Goal: Information Seeking & Learning: Compare options

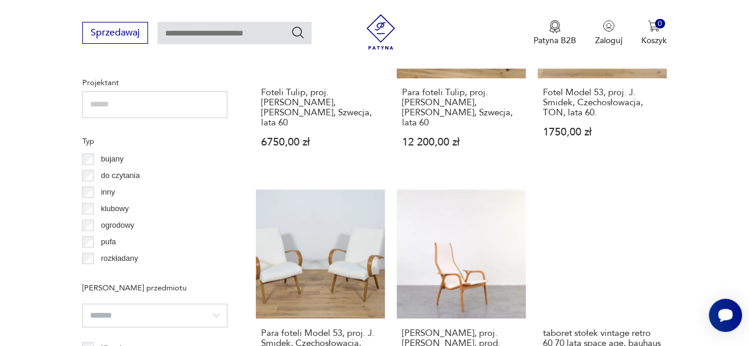
scroll to position [847, 0]
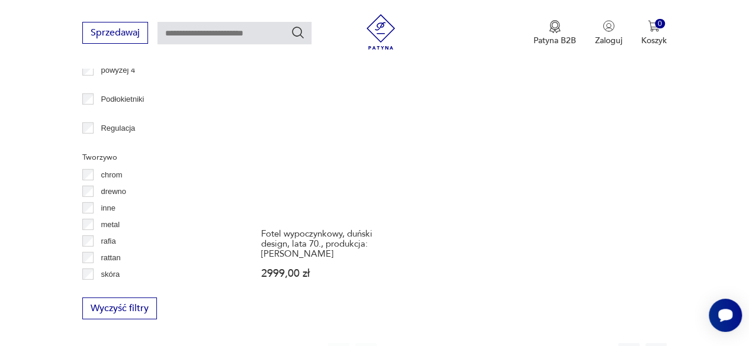
scroll to position [1616, 0]
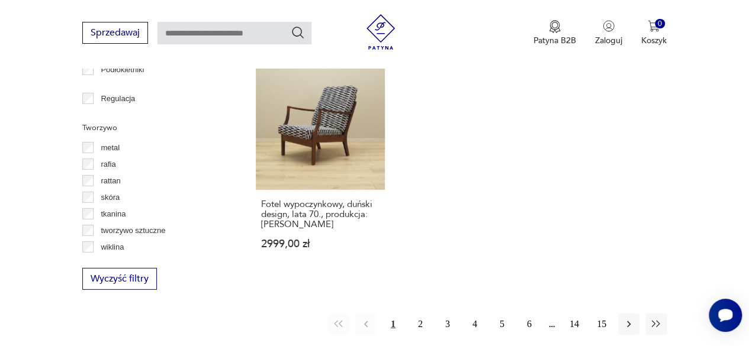
scroll to position [1735, 0]
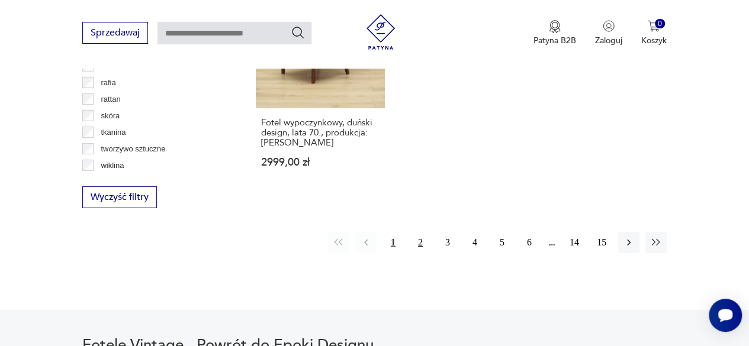
click at [420, 232] on button "2" at bounding box center [420, 242] width 21 height 21
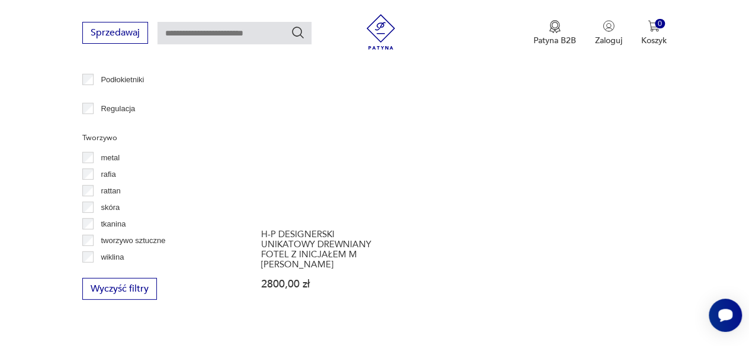
scroll to position [1735, 0]
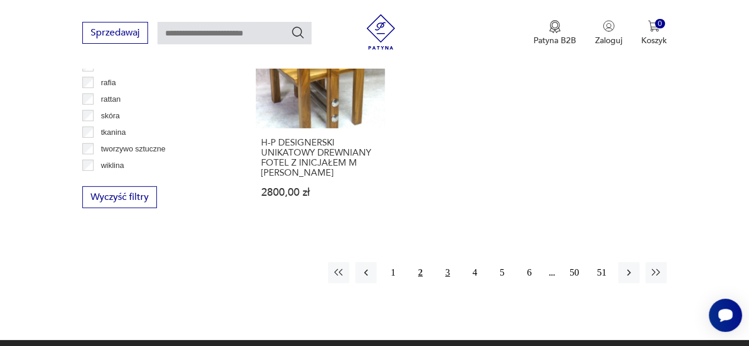
click at [450, 262] on button "3" at bounding box center [447, 272] width 21 height 21
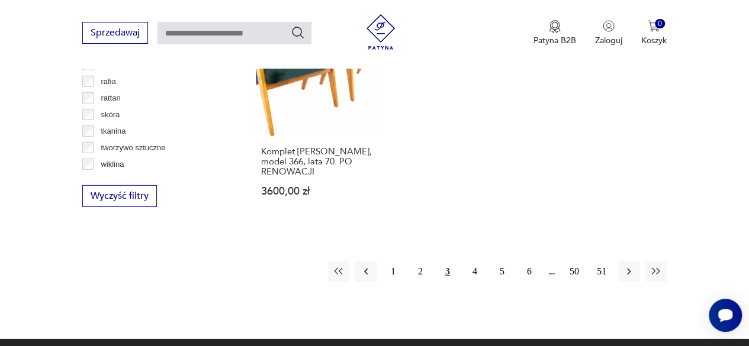
scroll to position [1794, 0]
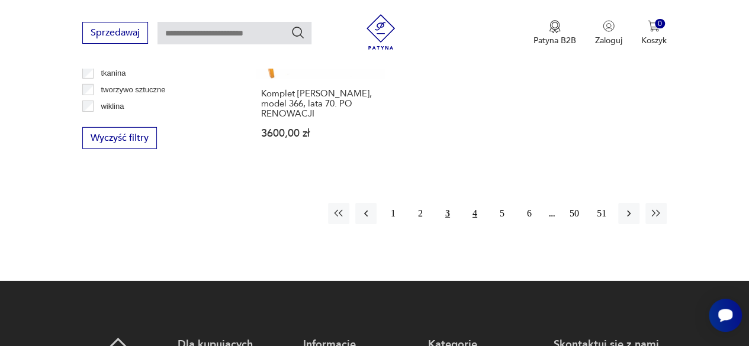
click at [468, 203] on button "4" at bounding box center [474, 213] width 21 height 21
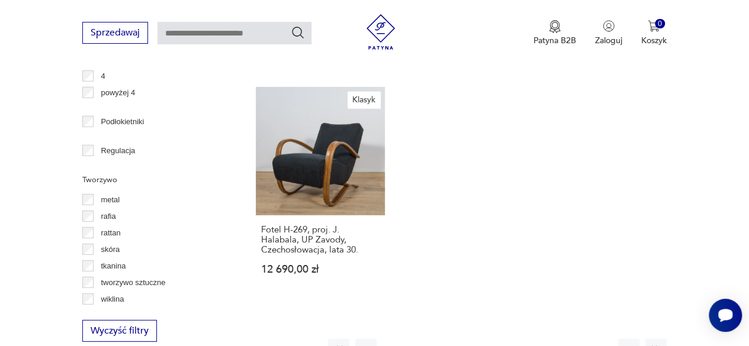
scroll to position [1616, 0]
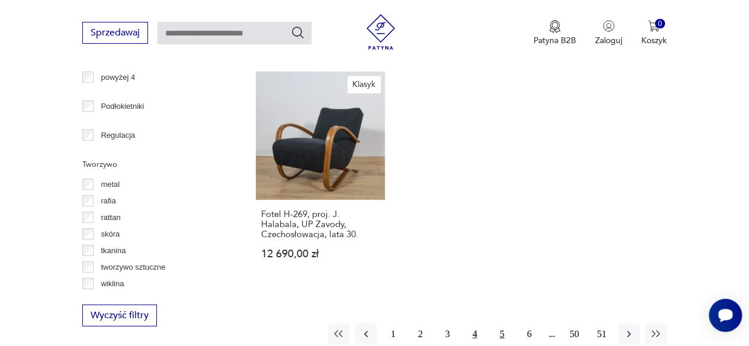
click at [499, 324] on button "5" at bounding box center [501, 334] width 21 height 21
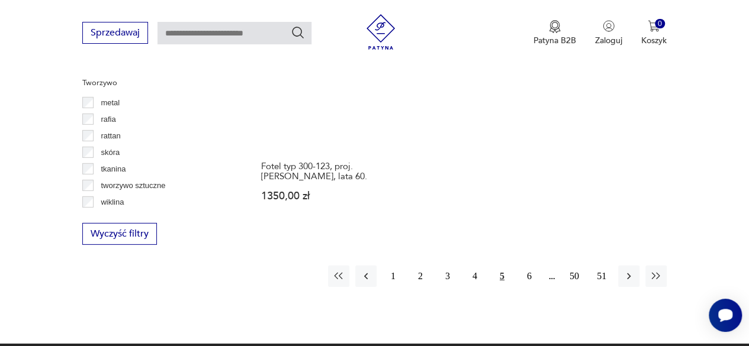
scroll to position [1735, 0]
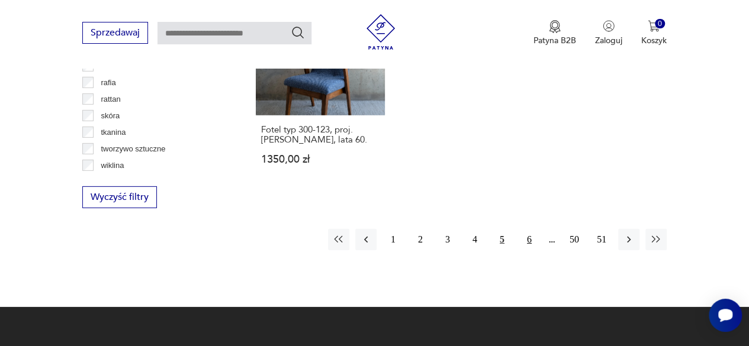
click at [532, 229] on button "6" at bounding box center [529, 239] width 21 height 21
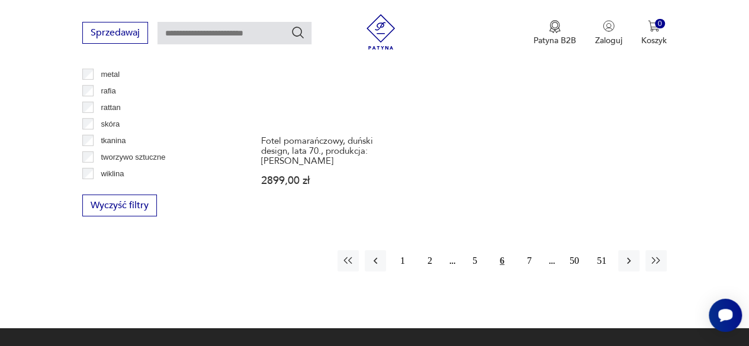
scroll to position [1735, 0]
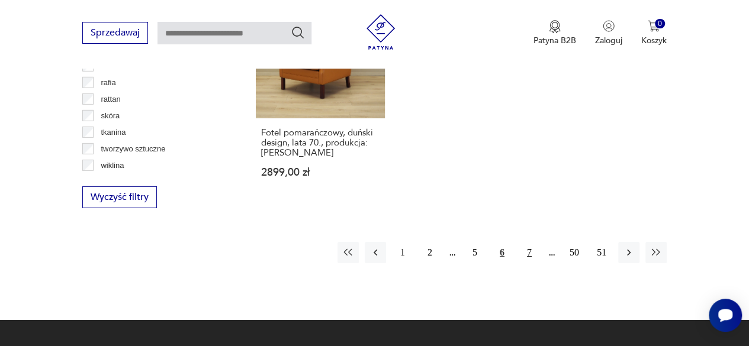
click at [529, 242] on button "7" at bounding box center [529, 252] width 21 height 21
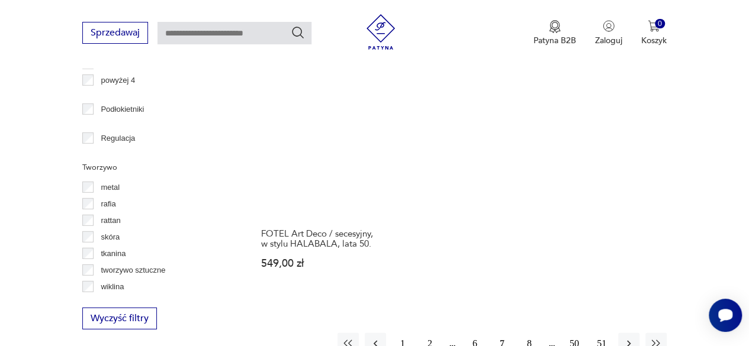
scroll to position [1616, 0]
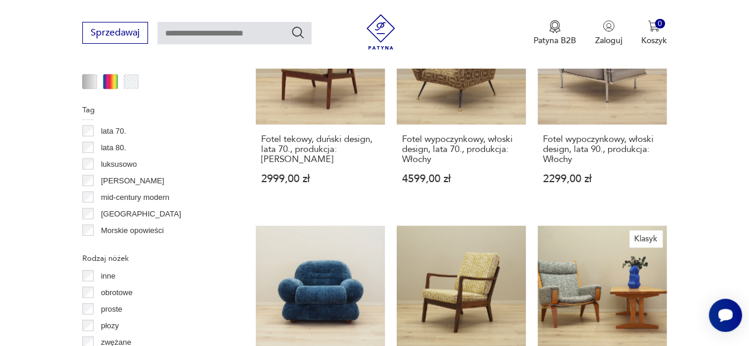
scroll to position [387, 0]
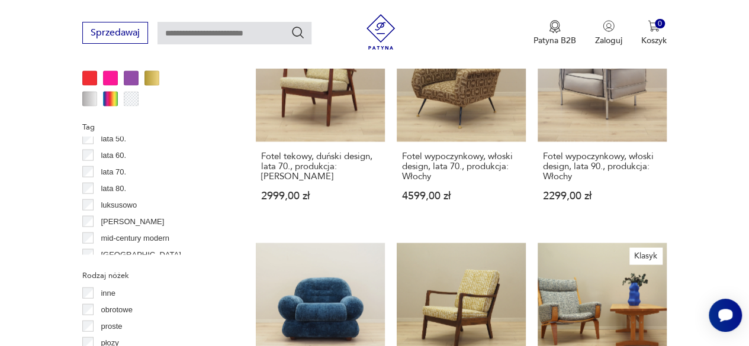
click at [88, 156] on div "Filtruj produkty Cena MIN MAX OK Promocja Datowanie OK Kraj pochodzenia Hiszpan…" at bounding box center [154, 0] width 145 height 1445
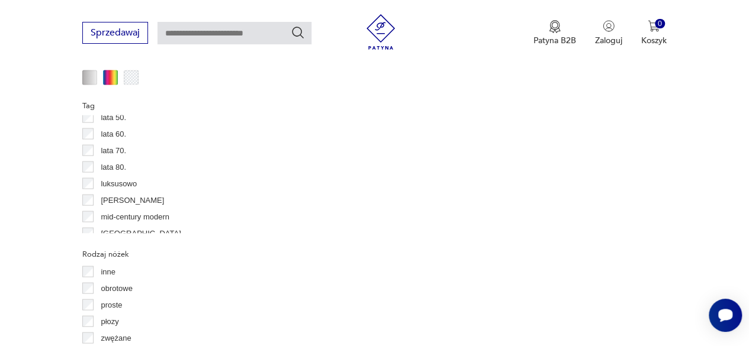
scroll to position [1143, 0]
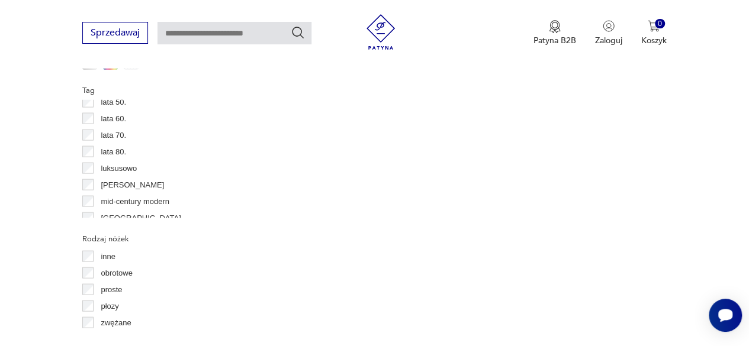
scroll to position [1162, 0]
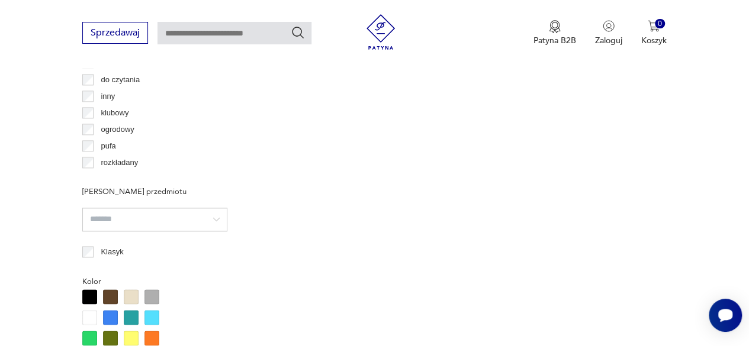
scroll to position [991, 0]
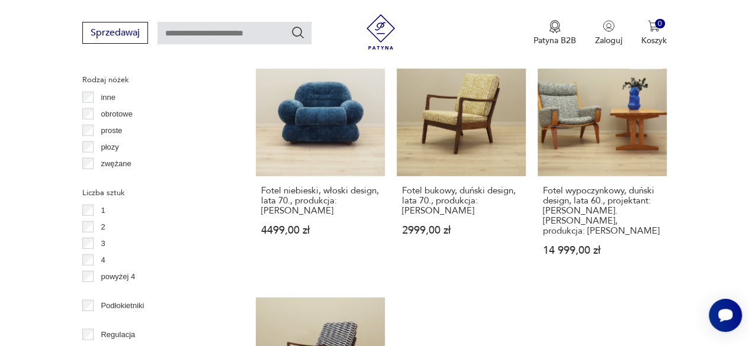
scroll to position [1694, 0]
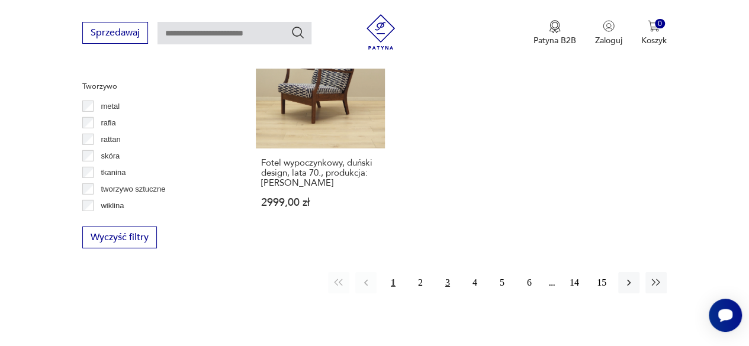
click at [450, 272] on button "3" at bounding box center [447, 282] width 21 height 21
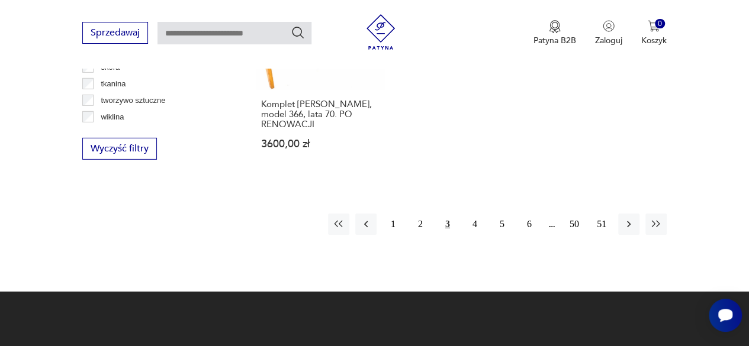
scroll to position [1794, 0]
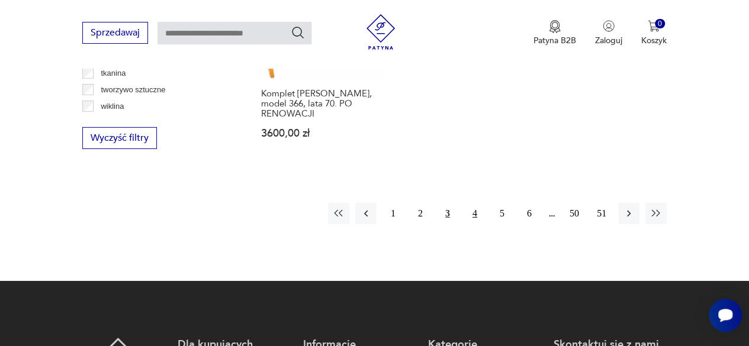
click at [475, 203] on button "4" at bounding box center [474, 213] width 21 height 21
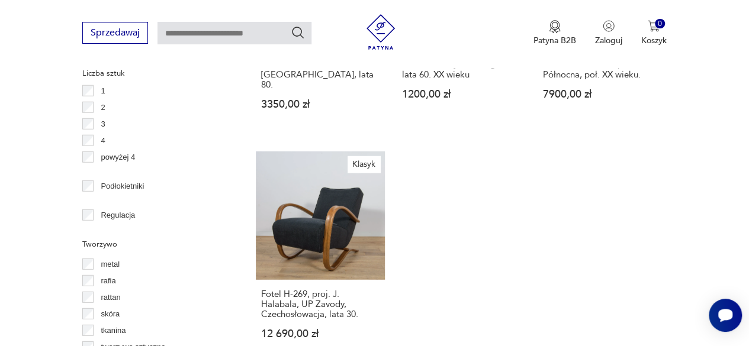
scroll to position [1616, 0]
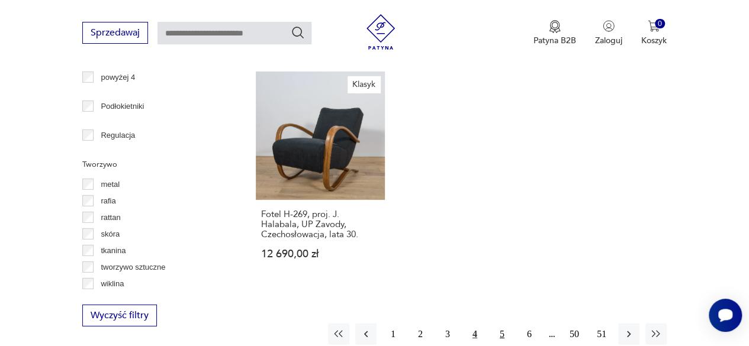
click at [498, 324] on button "5" at bounding box center [501, 334] width 21 height 21
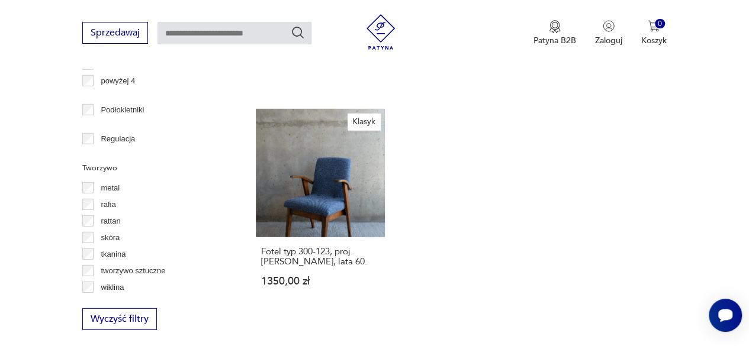
scroll to position [1675, 0]
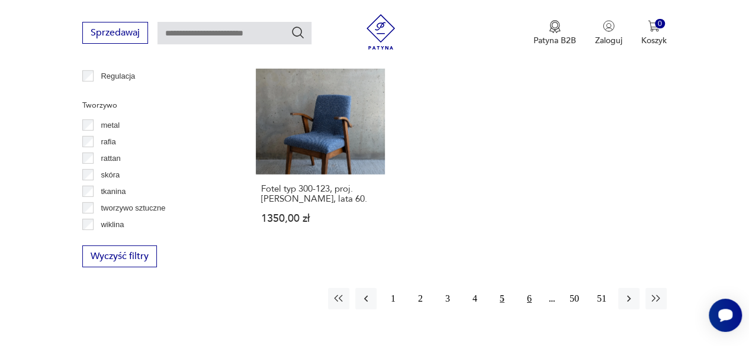
click at [528, 288] on button "6" at bounding box center [529, 298] width 21 height 21
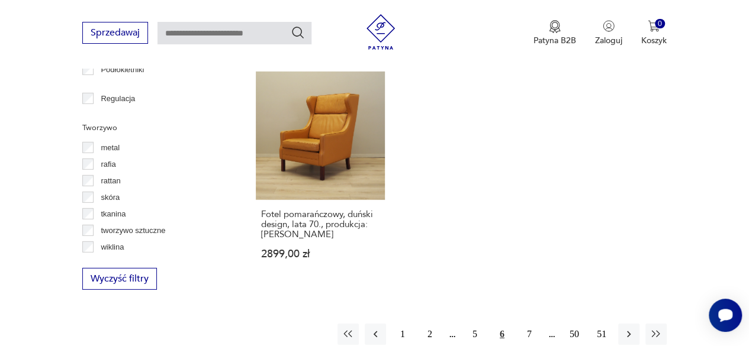
scroll to position [1675, 0]
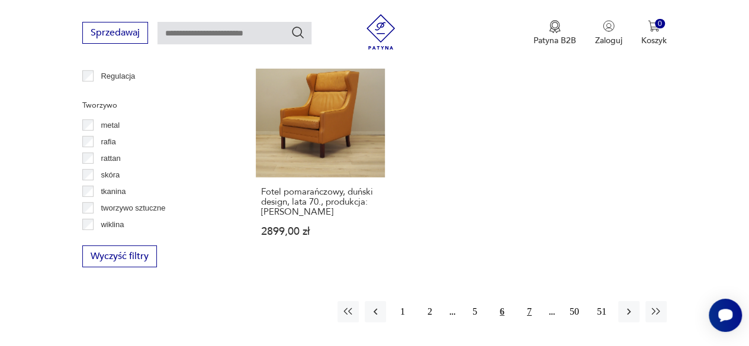
click at [525, 301] on button "7" at bounding box center [529, 311] width 21 height 21
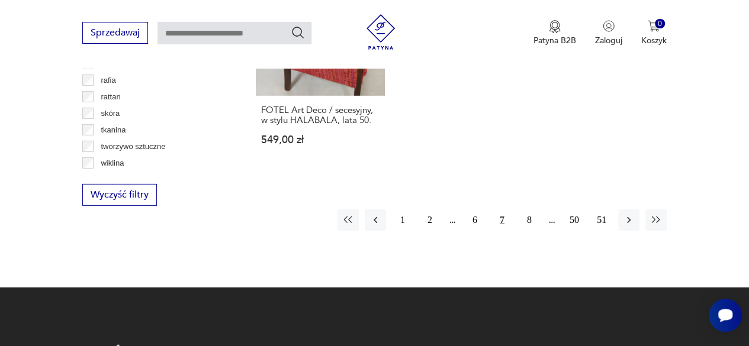
scroll to position [1794, 0]
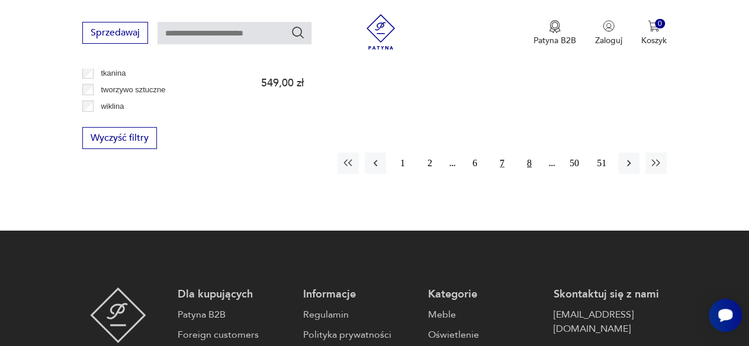
click at [528, 153] on button "8" at bounding box center [529, 163] width 21 height 21
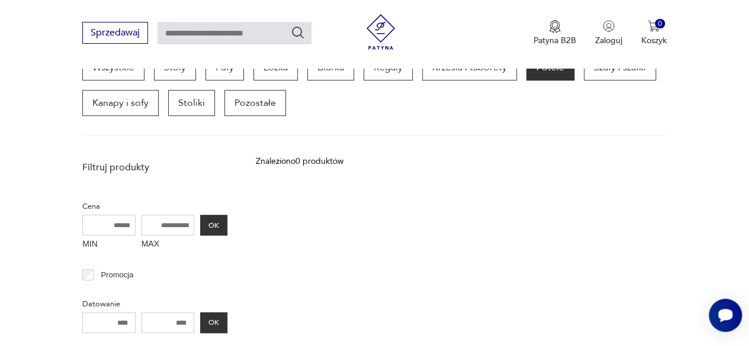
scroll to position [432, 0]
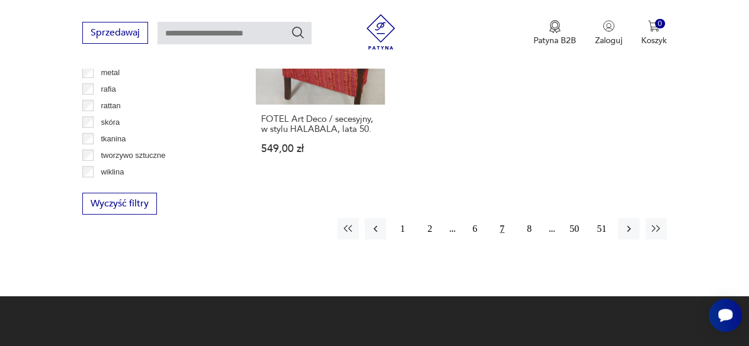
scroll to position [1735, 0]
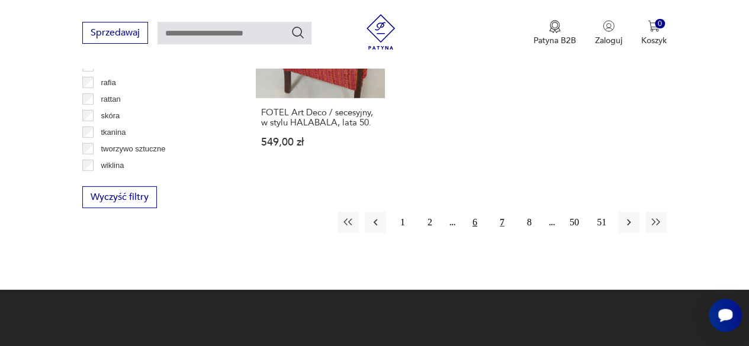
click at [478, 212] on button "6" at bounding box center [474, 222] width 21 height 21
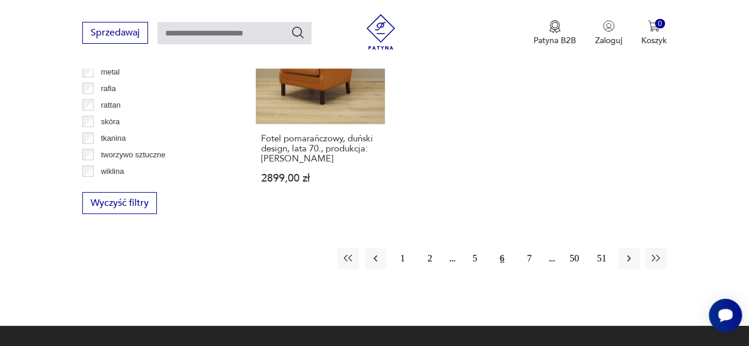
scroll to position [1735, 0]
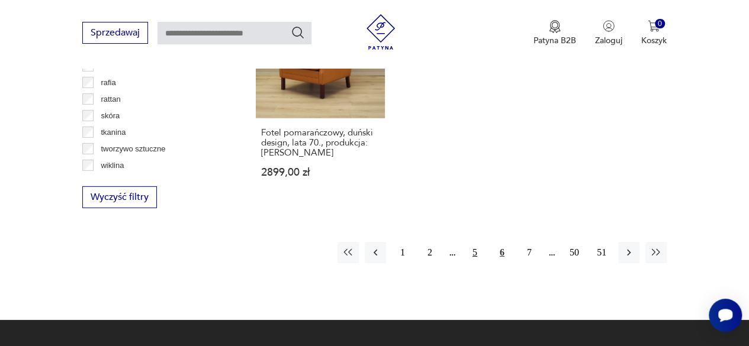
click at [472, 242] on button "5" at bounding box center [474, 252] width 21 height 21
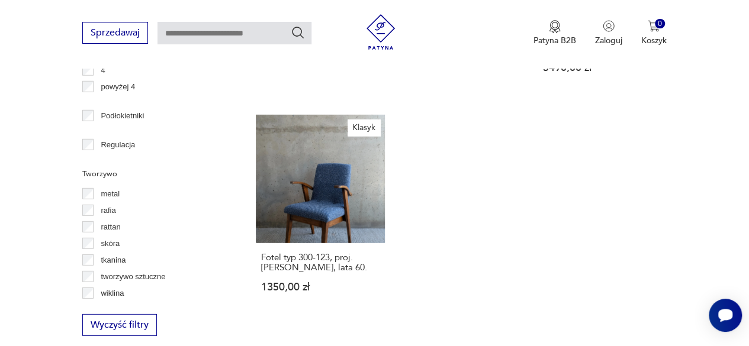
scroll to position [1675, 0]
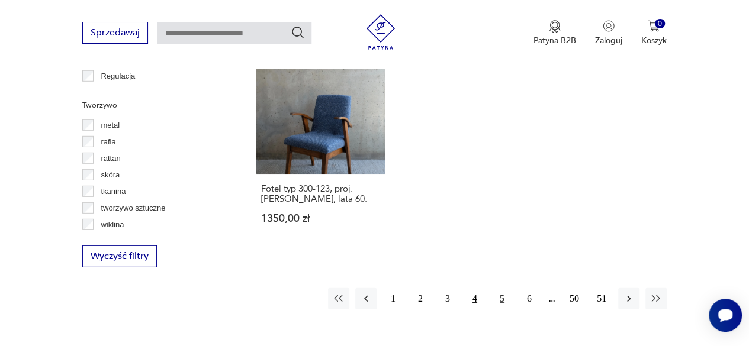
click at [476, 288] on button "4" at bounding box center [474, 298] width 21 height 21
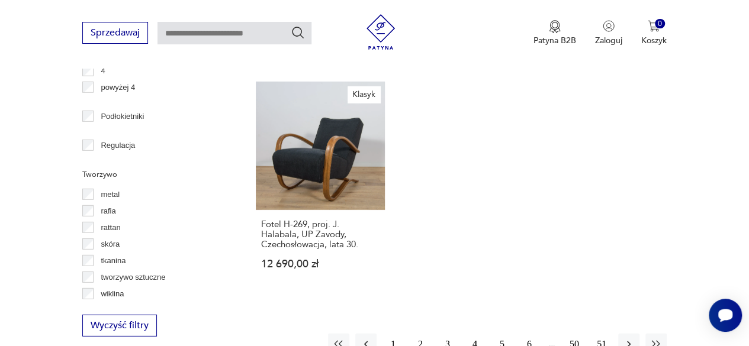
scroll to position [1616, 0]
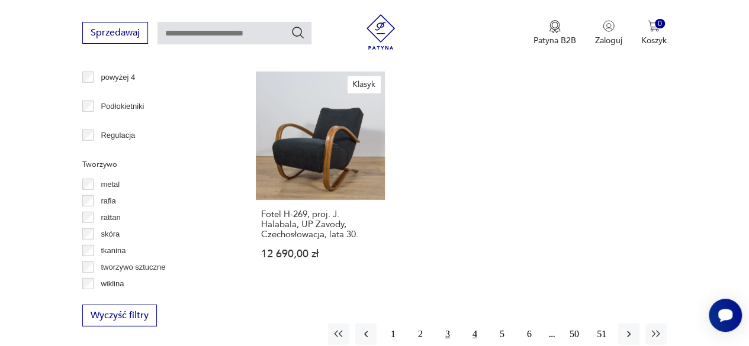
click at [446, 324] on button "3" at bounding box center [447, 334] width 21 height 21
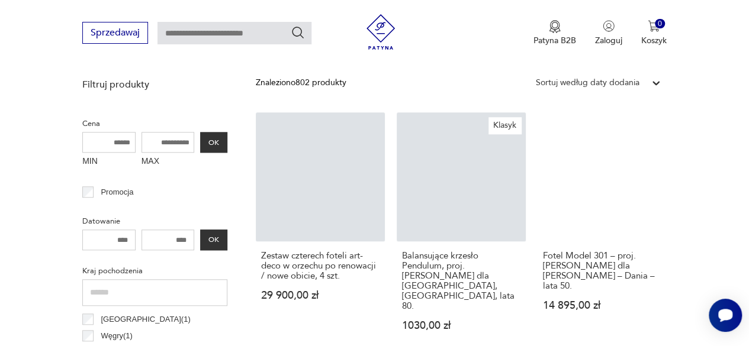
scroll to position [314, 0]
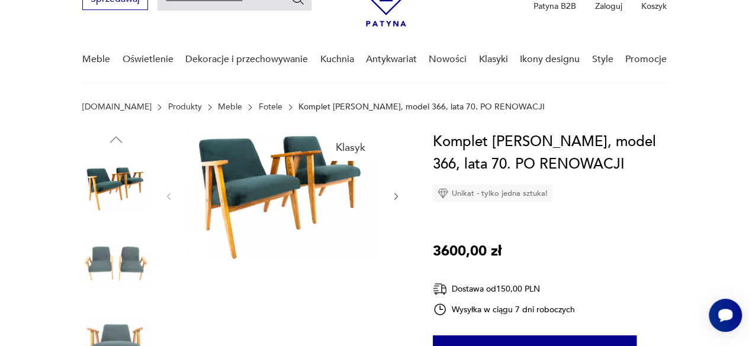
scroll to position [59, 0]
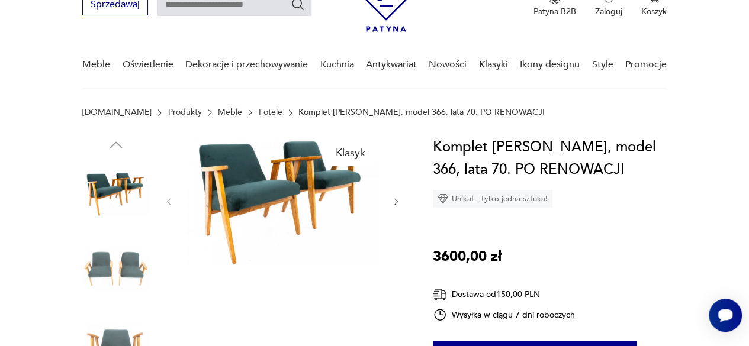
click at [393, 200] on icon "button" at bounding box center [395, 201] width 9 height 9
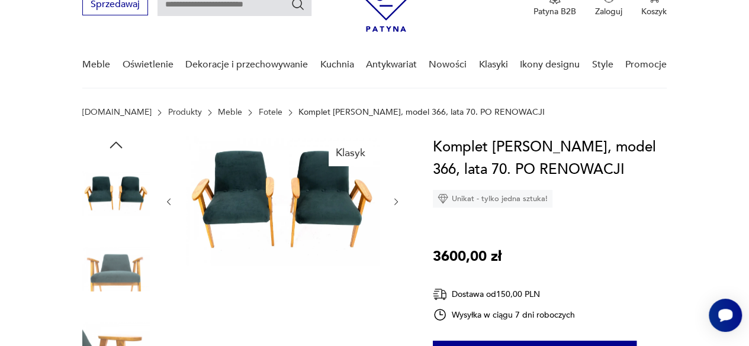
click at [394, 200] on icon "button" at bounding box center [395, 201] width 9 height 9
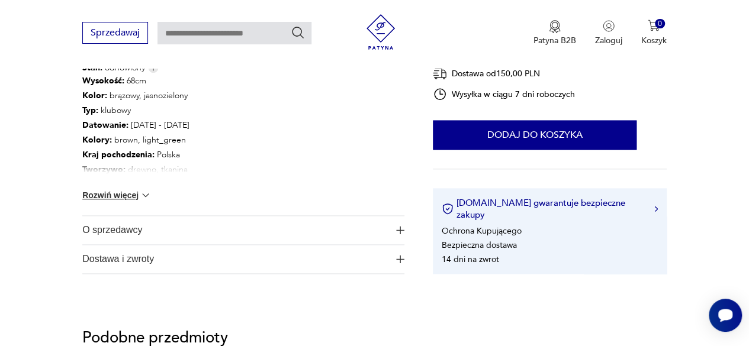
scroll to position [651, 0]
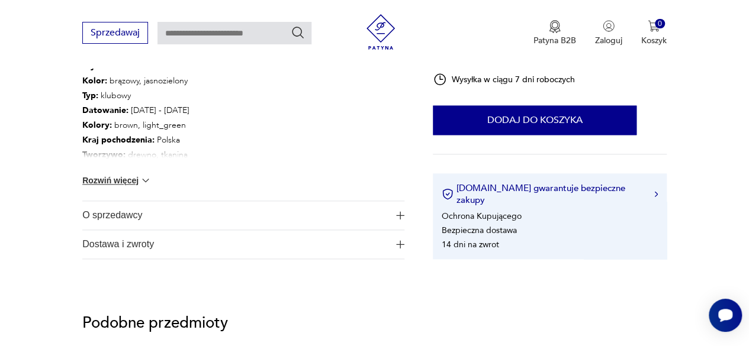
click at [134, 176] on button "Rozwiń więcej" at bounding box center [116, 181] width 69 height 12
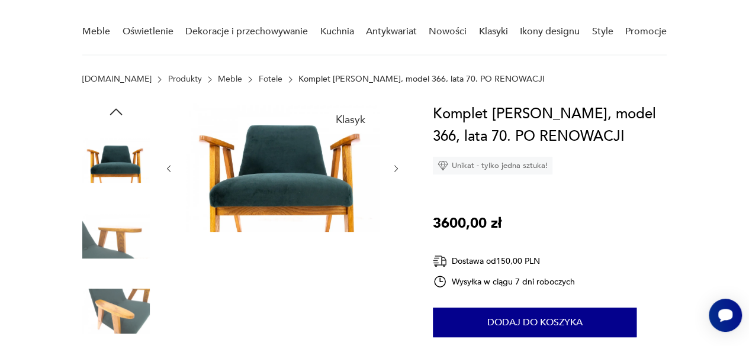
scroll to position [0, 0]
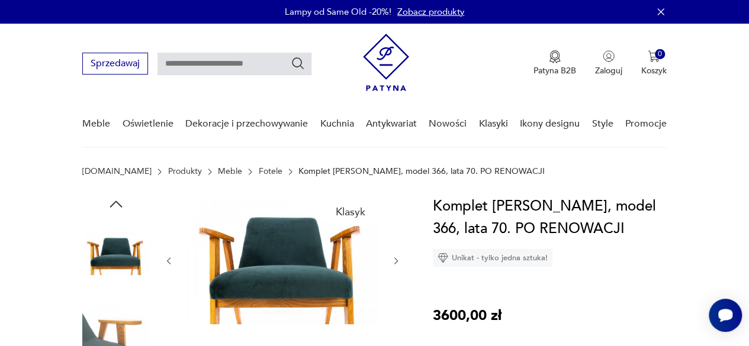
click at [393, 259] on icon "button" at bounding box center [395, 260] width 9 height 9
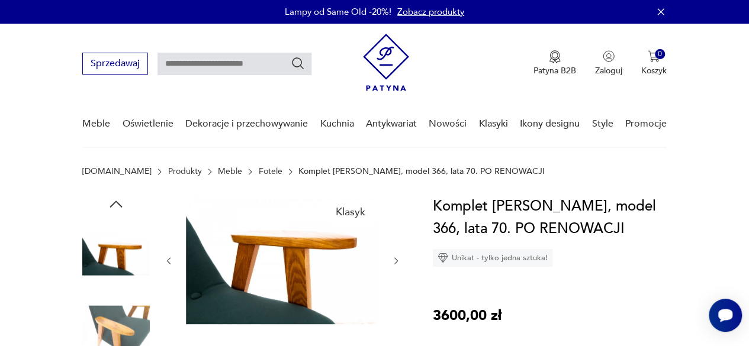
click at [395, 259] on icon "button" at bounding box center [395, 260] width 9 height 9
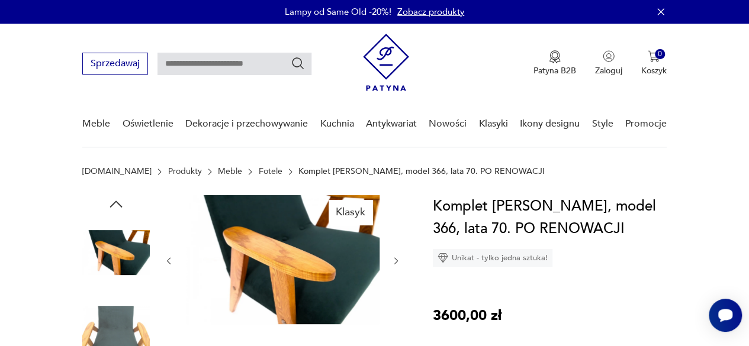
click at [395, 259] on icon "button" at bounding box center [395, 260] width 9 height 9
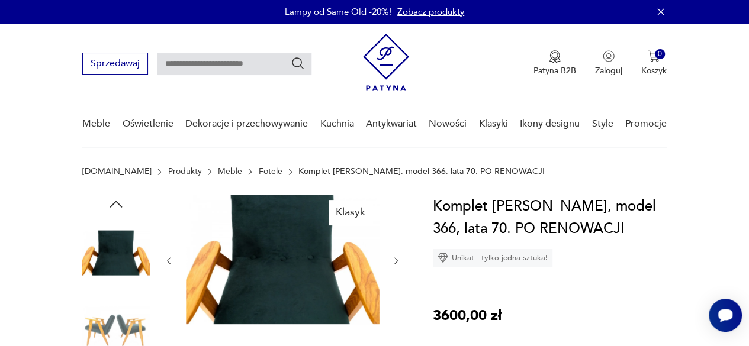
click at [395, 259] on icon "button" at bounding box center [395, 260] width 9 height 9
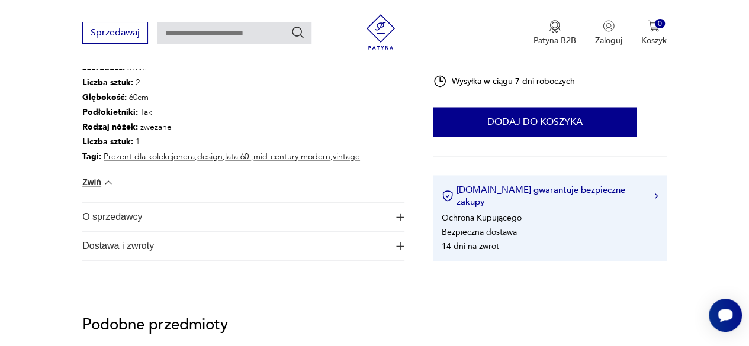
scroll to position [770, 0]
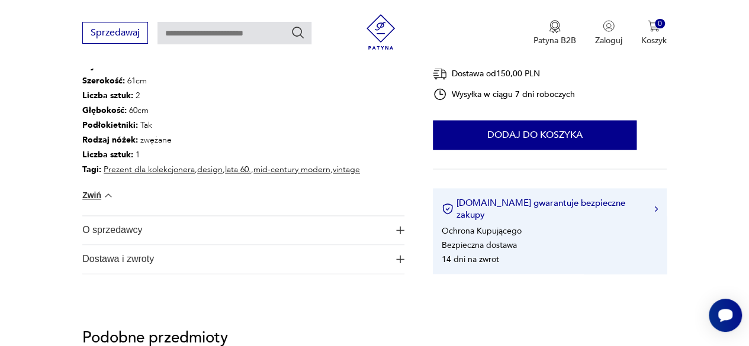
click at [397, 256] on img "button" at bounding box center [400, 259] width 8 height 8
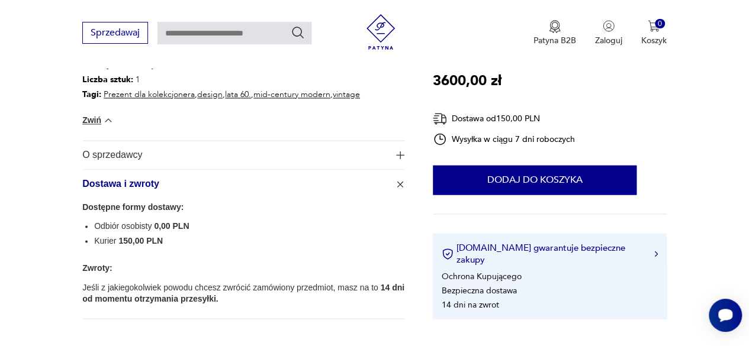
scroll to position [1125, 0]
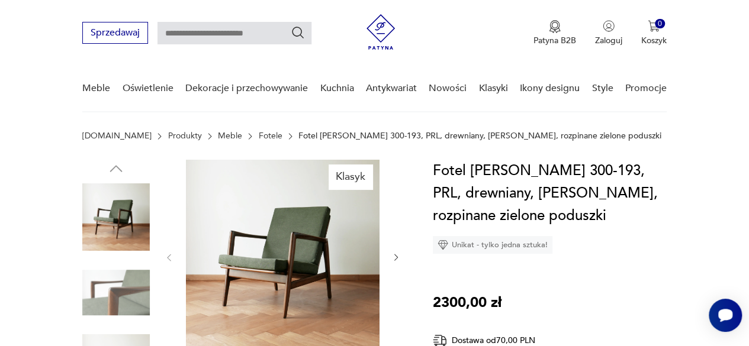
scroll to position [118, 0]
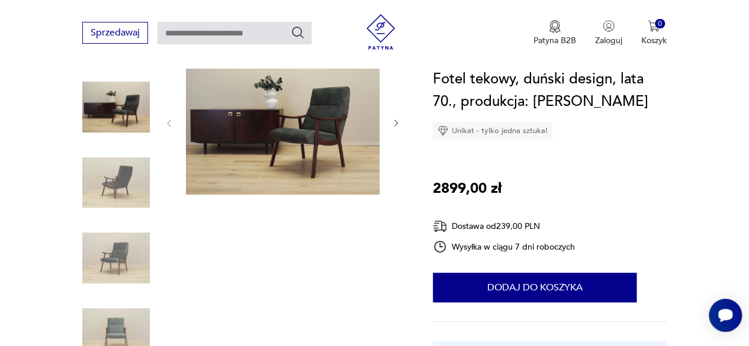
scroll to position [59, 0]
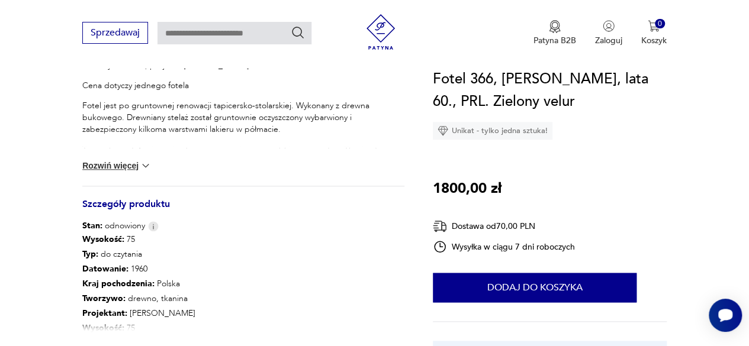
scroll to position [533, 0]
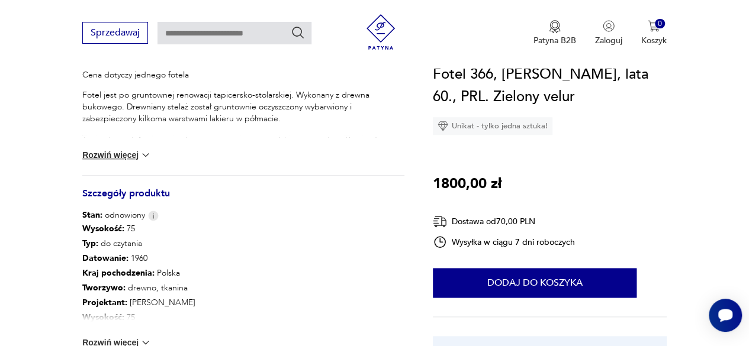
click at [114, 156] on button "Rozwiń więcej" at bounding box center [116, 155] width 69 height 12
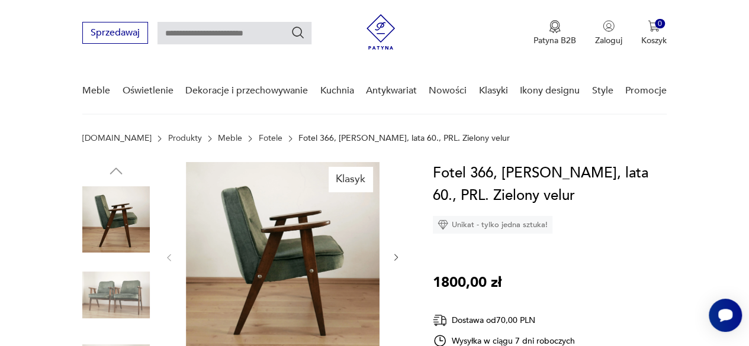
scroll to position [118, 0]
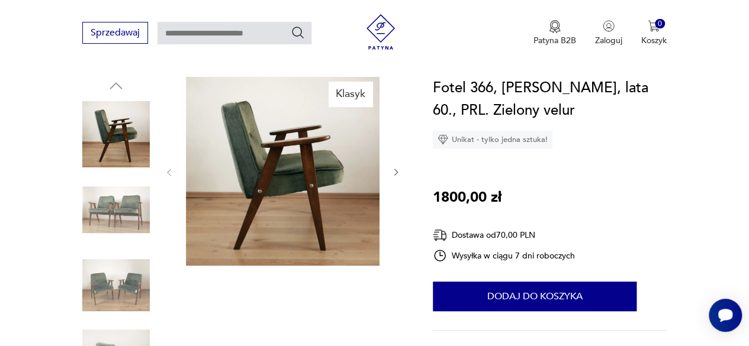
click at [395, 173] on icon "button" at bounding box center [395, 172] width 9 height 9
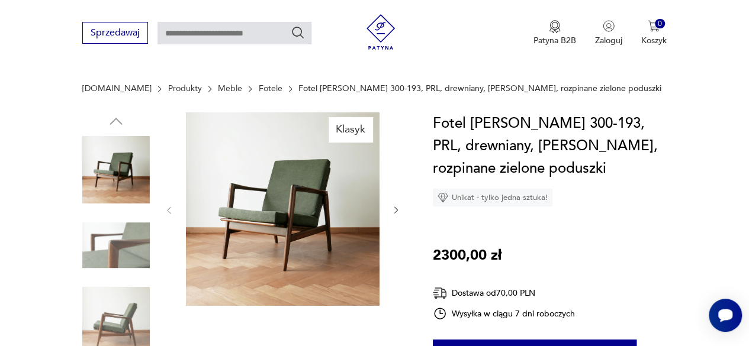
scroll to position [118, 0]
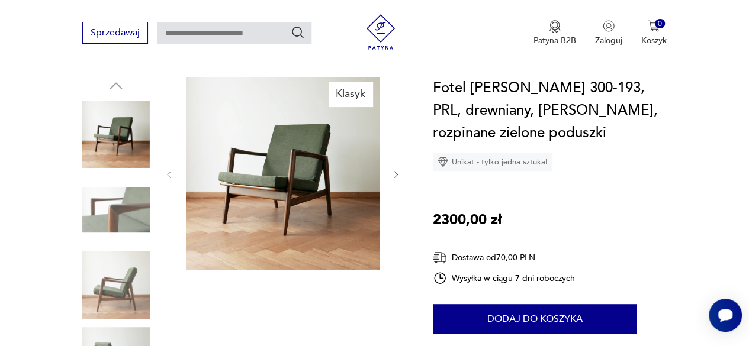
click at [395, 173] on icon "button" at bounding box center [395, 174] width 9 height 9
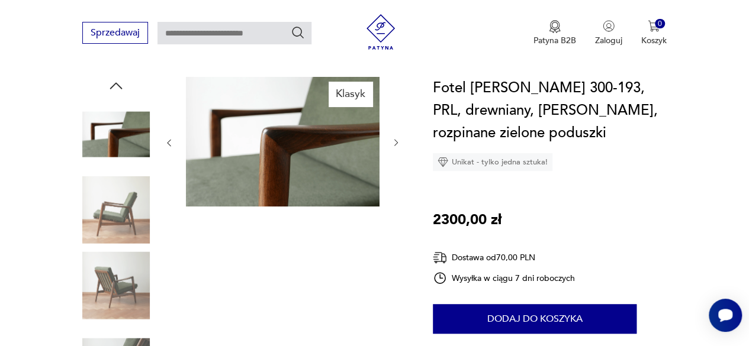
click at [395, 173] on div at bounding box center [282, 143] width 237 height 132
click at [118, 265] on img at bounding box center [115, 285] width 67 height 67
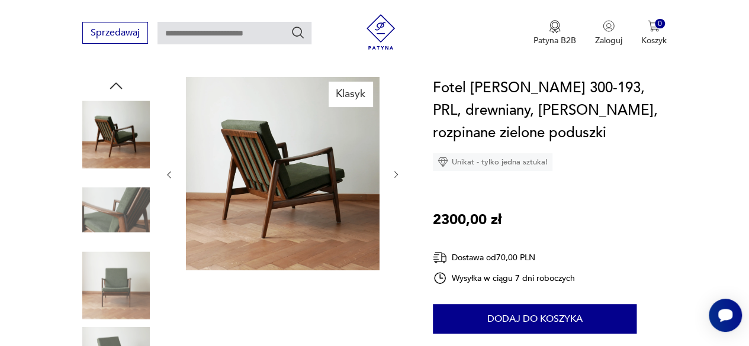
click at [106, 214] on img at bounding box center [115, 209] width 67 height 67
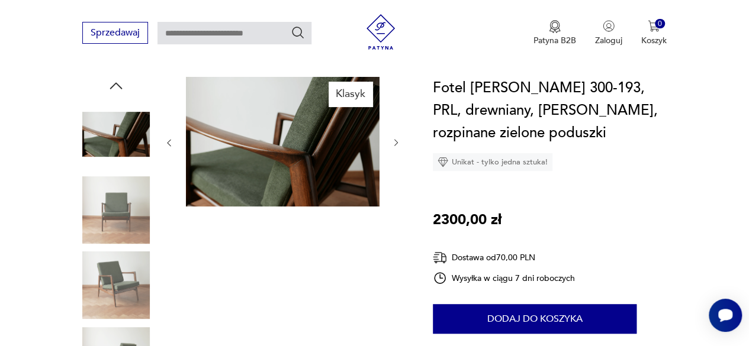
click at [124, 142] on img at bounding box center [115, 134] width 67 height 67
click at [105, 269] on img at bounding box center [115, 285] width 67 height 67
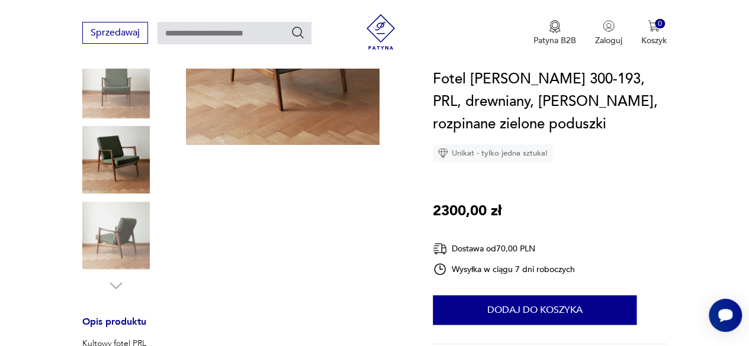
scroll to position [296, 0]
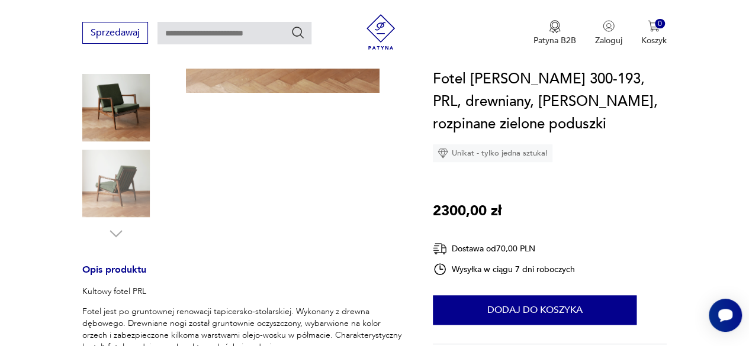
click at [109, 159] on img at bounding box center [115, 183] width 67 height 67
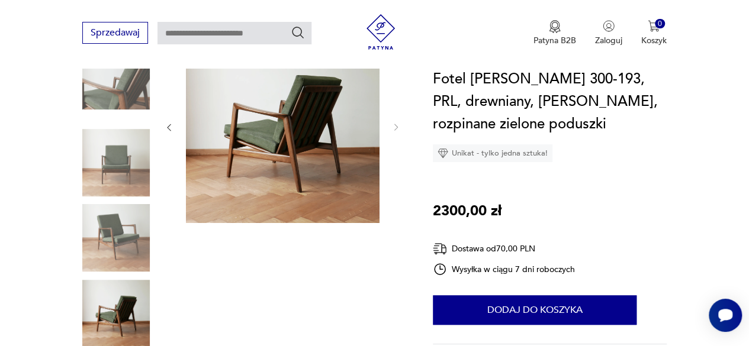
scroll to position [59, 0]
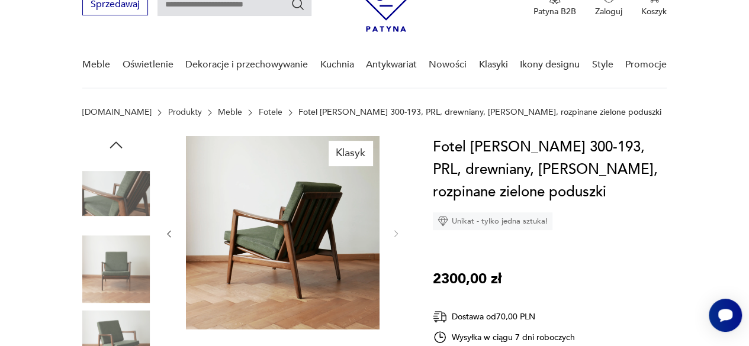
click at [112, 266] on img at bounding box center [115, 269] width 67 height 67
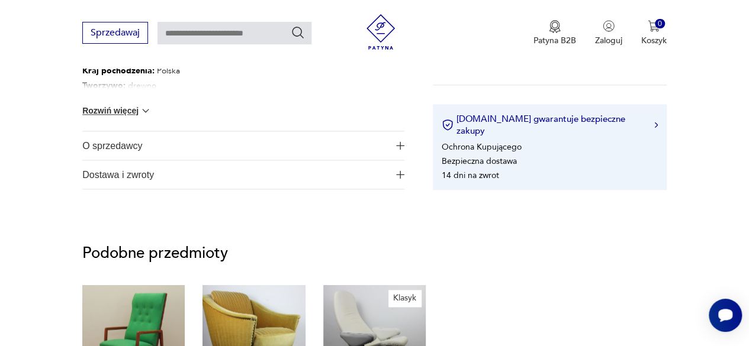
scroll to position [770, 0]
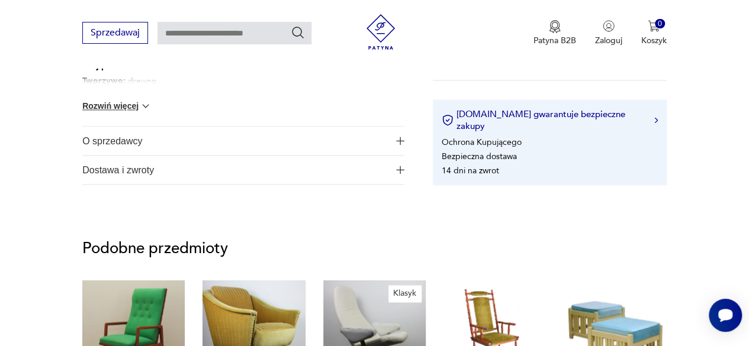
click at [388, 141] on button "O sprzedawcy" at bounding box center [243, 141] width 322 height 28
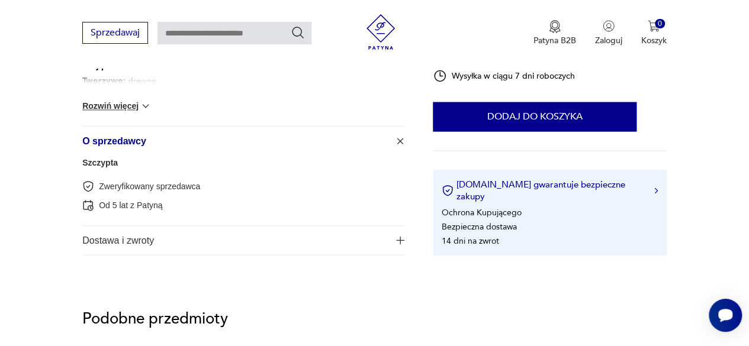
click at [317, 248] on span "Dostawa i zwroty" at bounding box center [235, 240] width 306 height 28
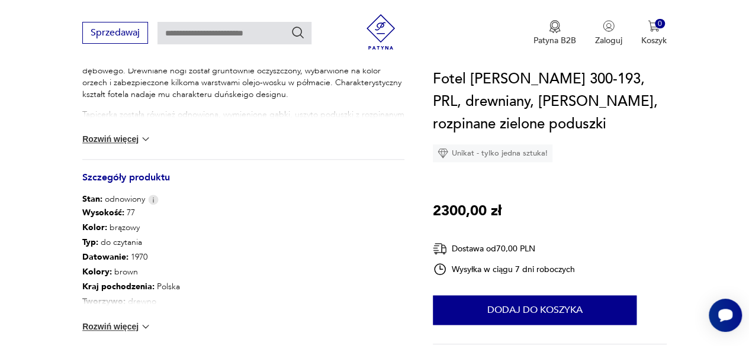
scroll to position [592, 0]
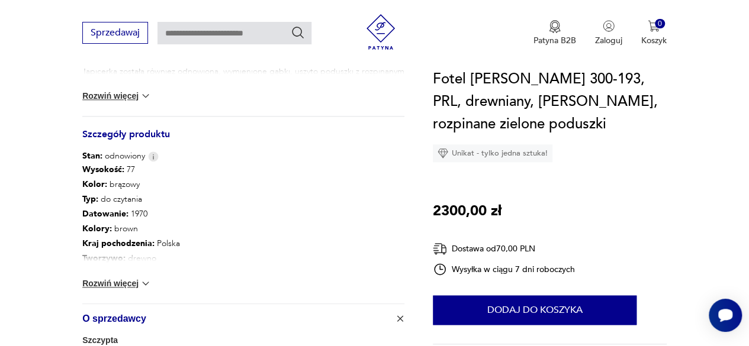
click at [132, 99] on button "Rozwiń więcej" at bounding box center [116, 96] width 69 height 12
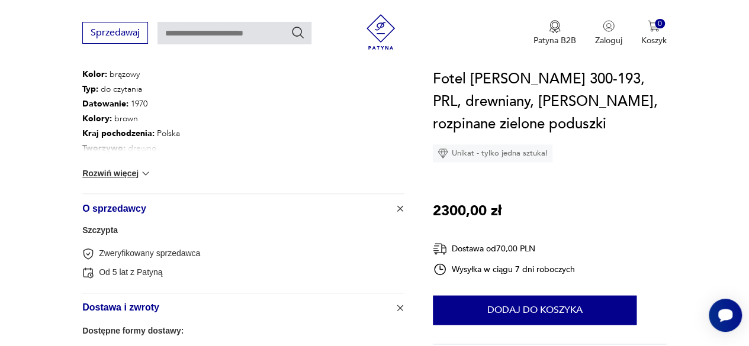
scroll to position [770, 0]
click at [111, 174] on button "Rozwiń więcej" at bounding box center [116, 173] width 69 height 12
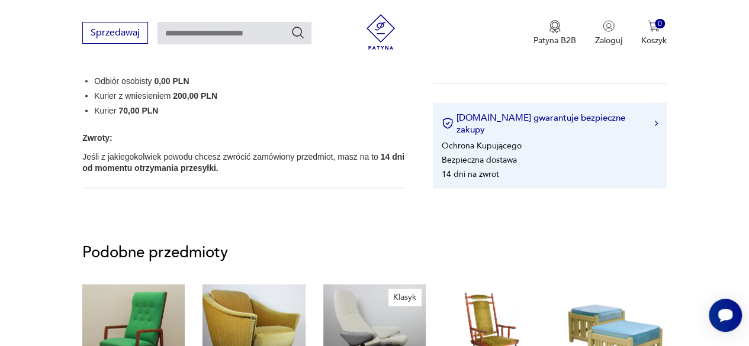
scroll to position [1066, 0]
